Goal: Information Seeking & Learning: Learn about a topic

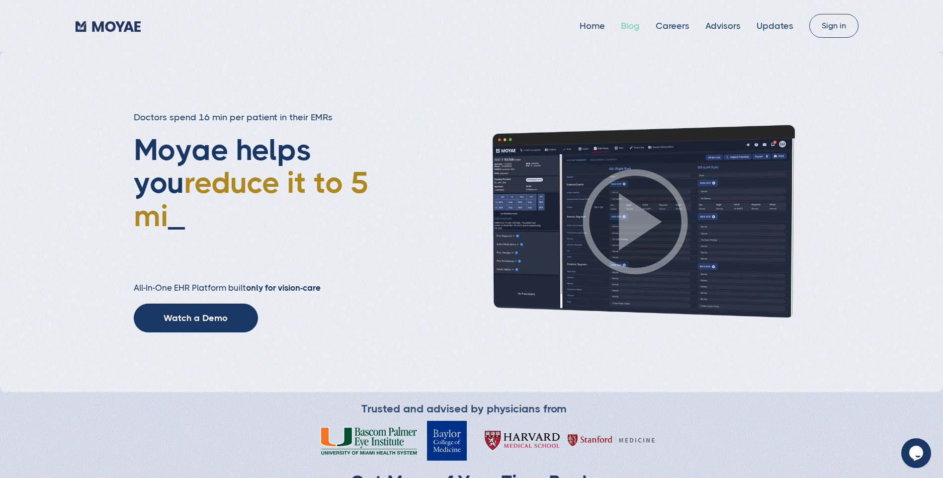
click at [634, 29] on link "Blog" at bounding box center [630, 26] width 19 height 10
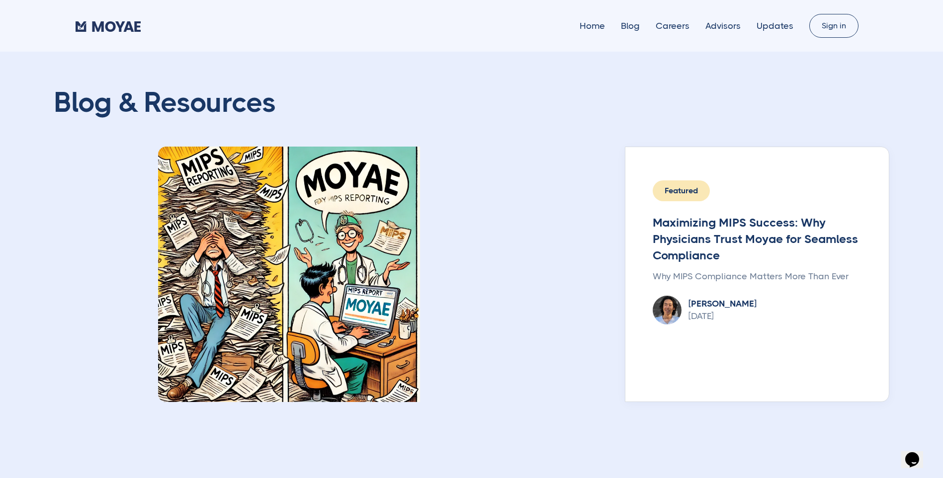
type input "Subscribe"
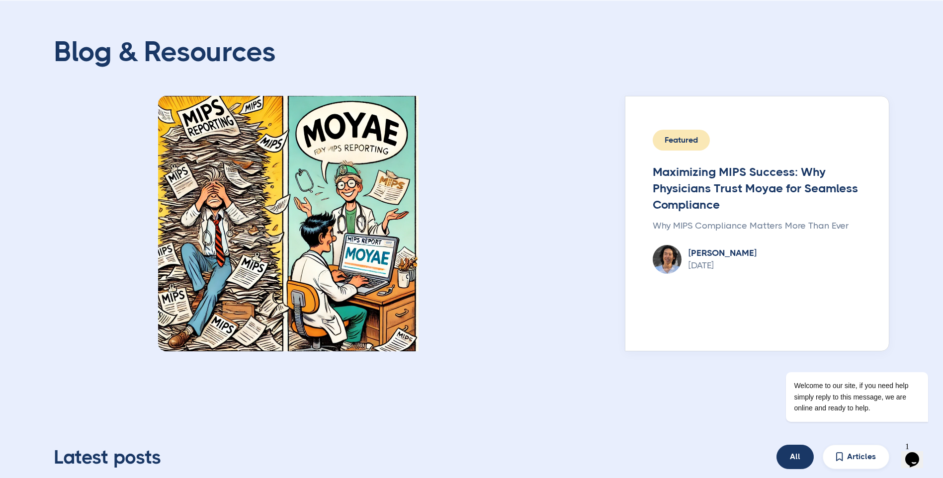
scroll to position [50, 0]
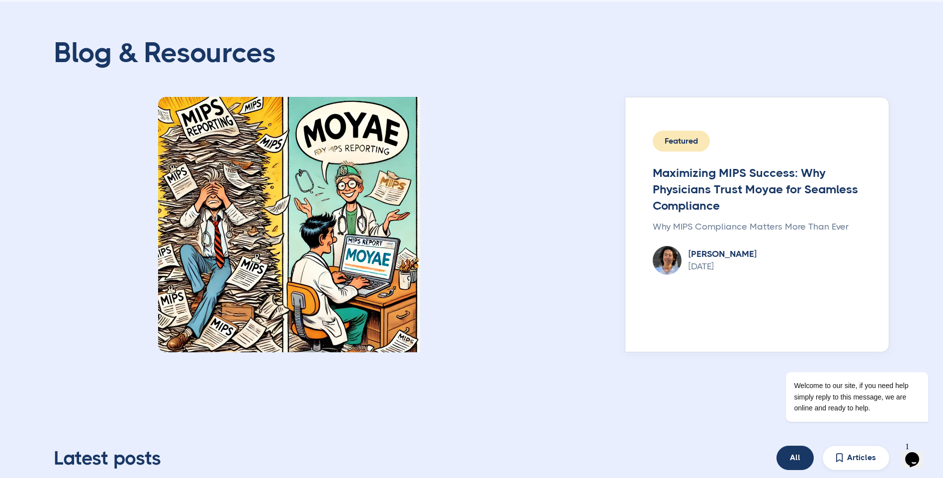
click at [679, 148] on div "Featured" at bounding box center [680, 141] width 57 height 21
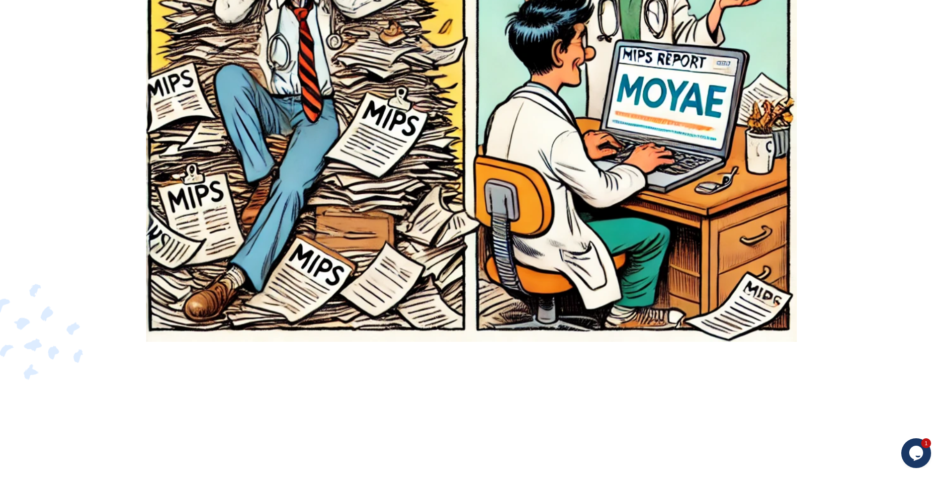
type input "Subscribe"
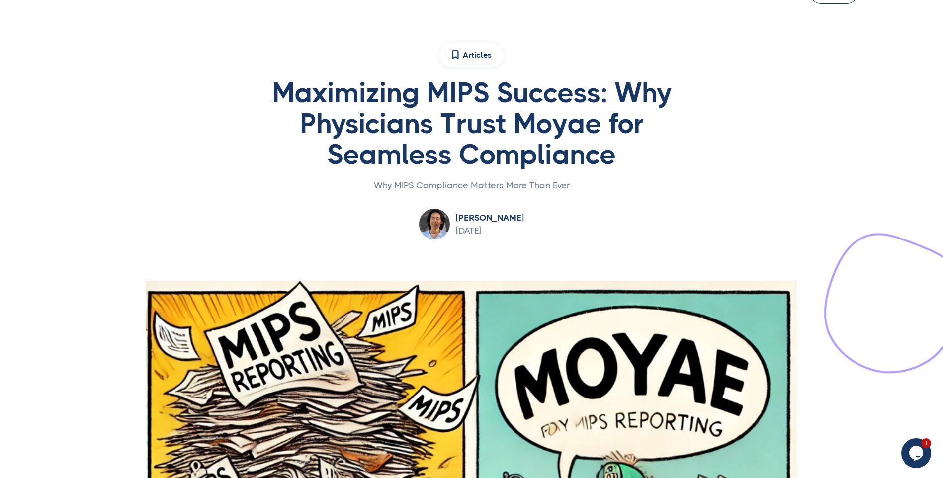
scroll to position [33, 0]
